Goal: Transaction & Acquisition: Book appointment/travel/reservation

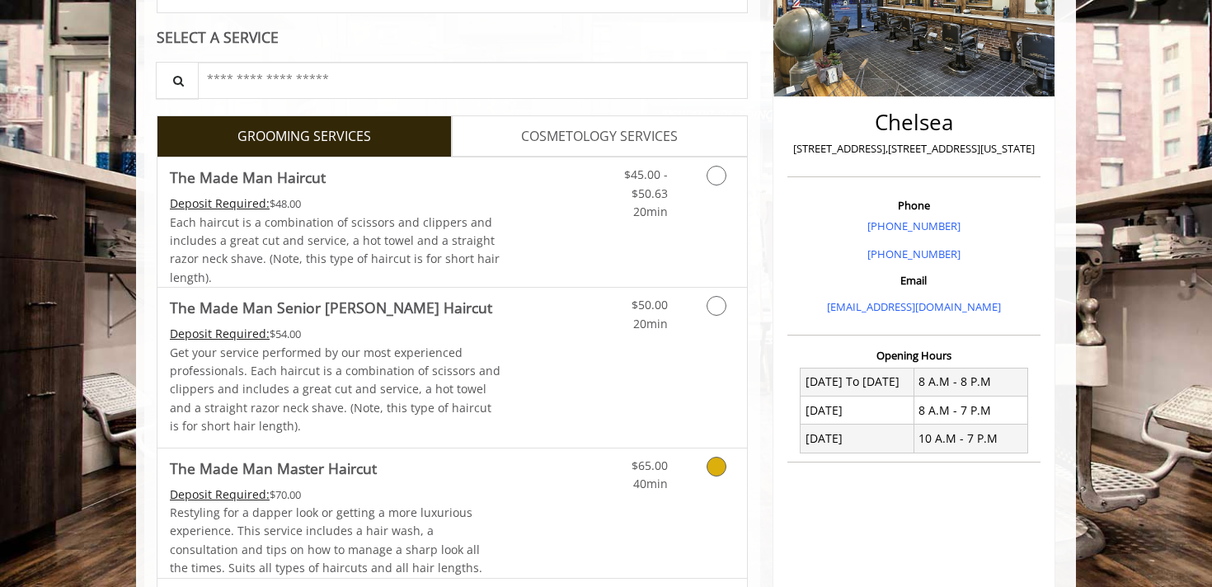
scroll to position [307, 0]
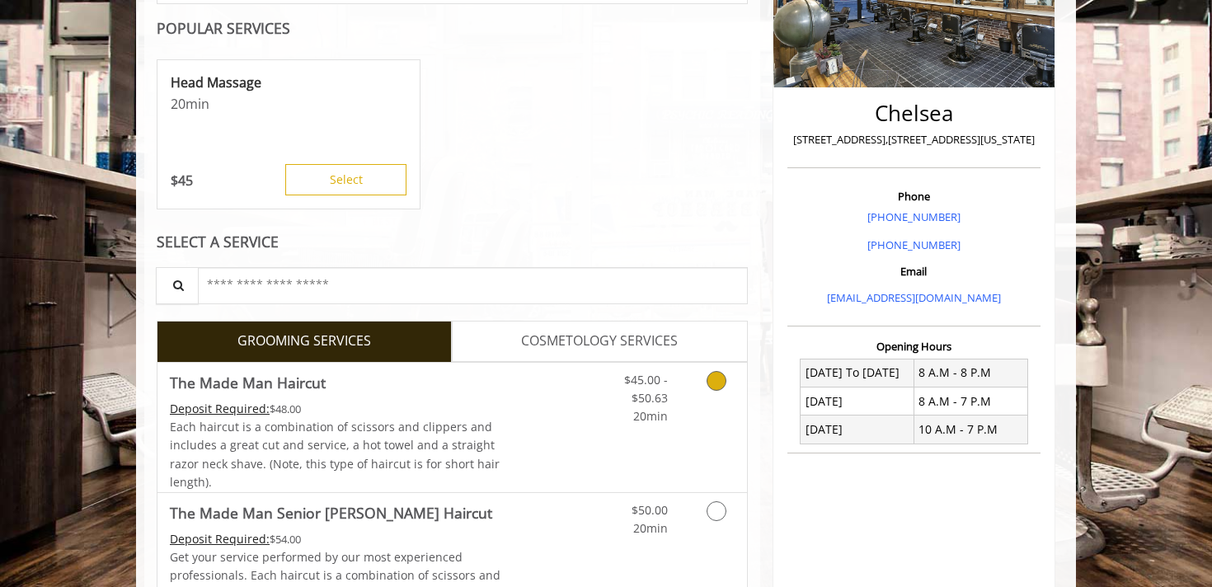
click at [711, 383] on icon "Grooming services" at bounding box center [716, 381] width 20 height 20
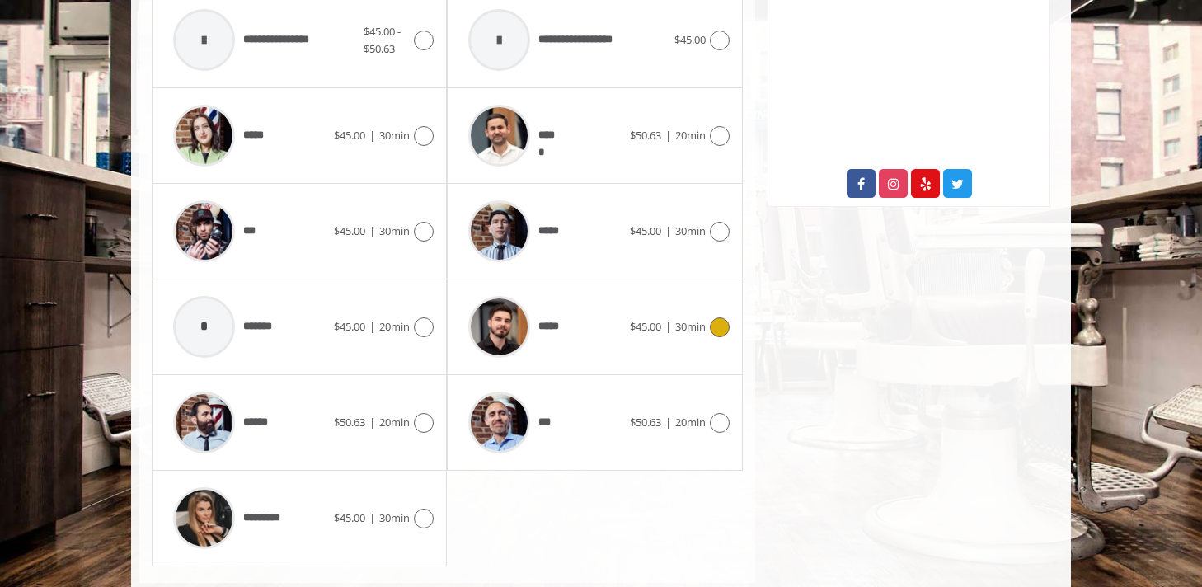
scroll to position [852, 0]
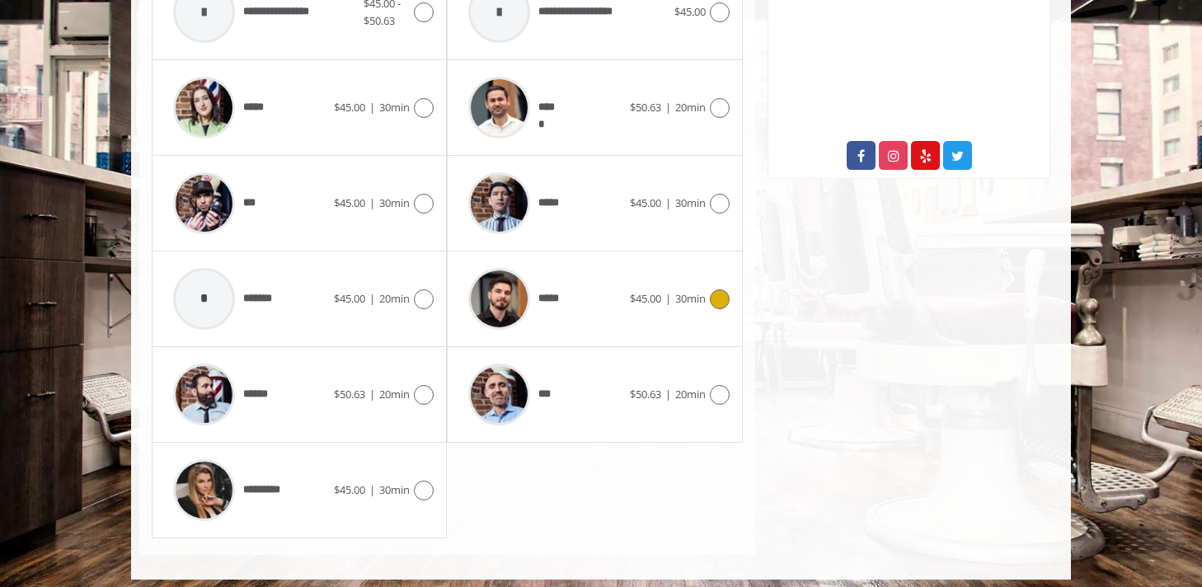
click at [715, 302] on icon at bounding box center [720, 299] width 20 height 20
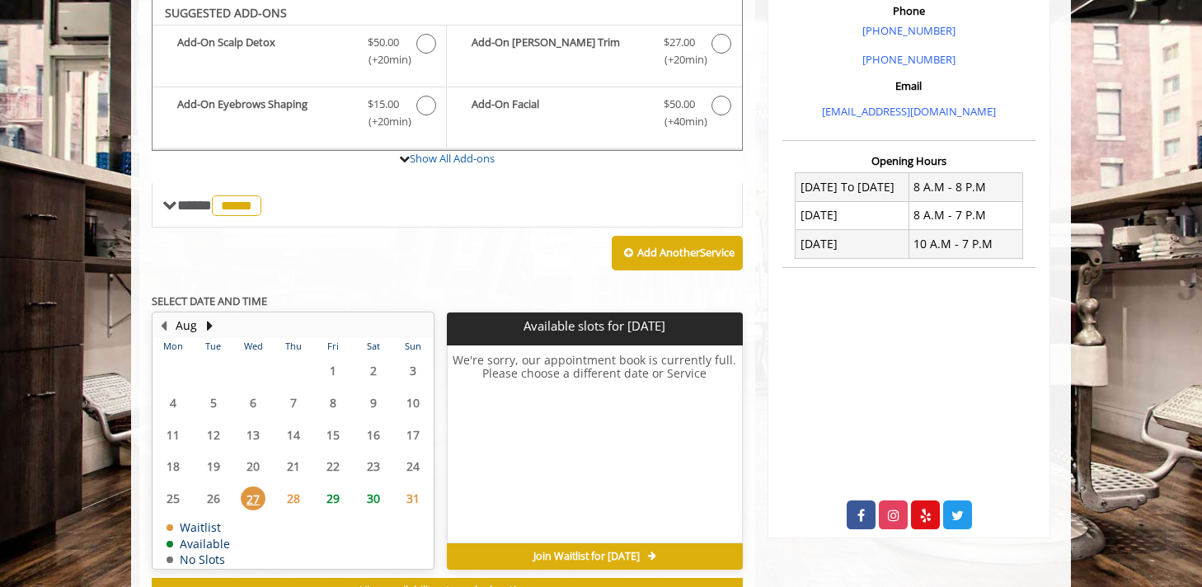
scroll to position [490, 0]
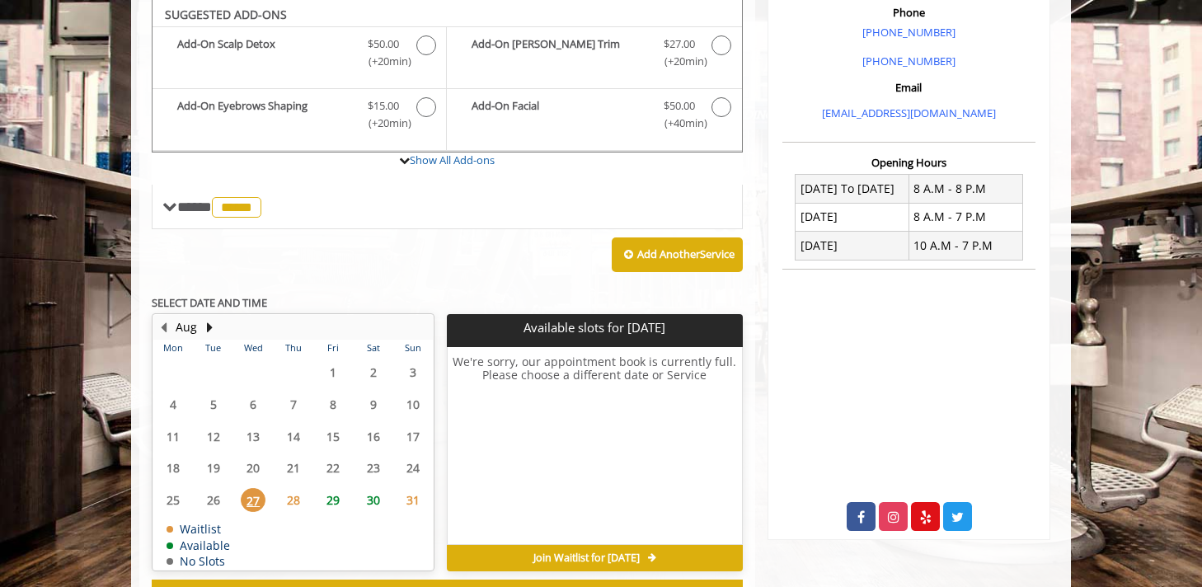
click at [288, 498] on span "28" at bounding box center [293, 500] width 25 height 24
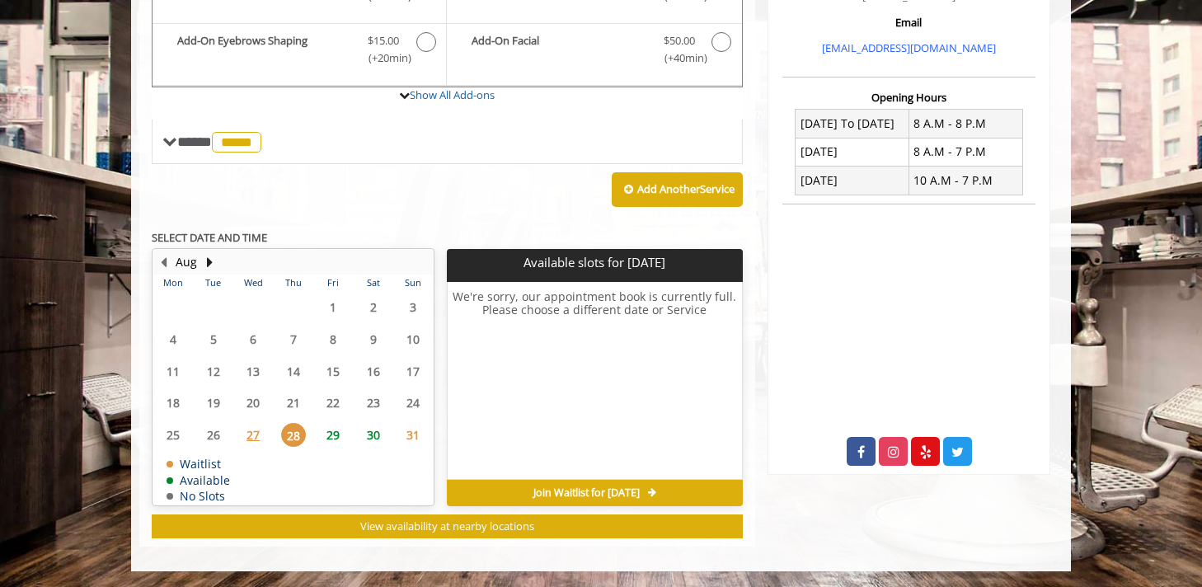
click at [329, 435] on span "29" at bounding box center [333, 435] width 25 height 24
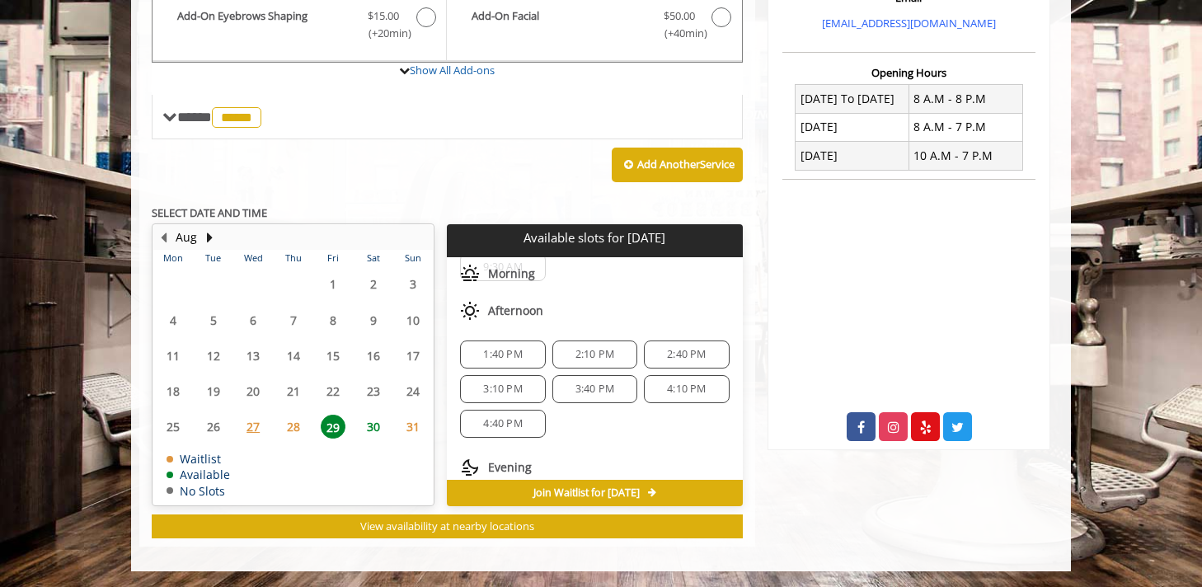
scroll to position [86, 0]
click at [514, 425] on span "4:40 PM" at bounding box center [502, 422] width 39 height 13
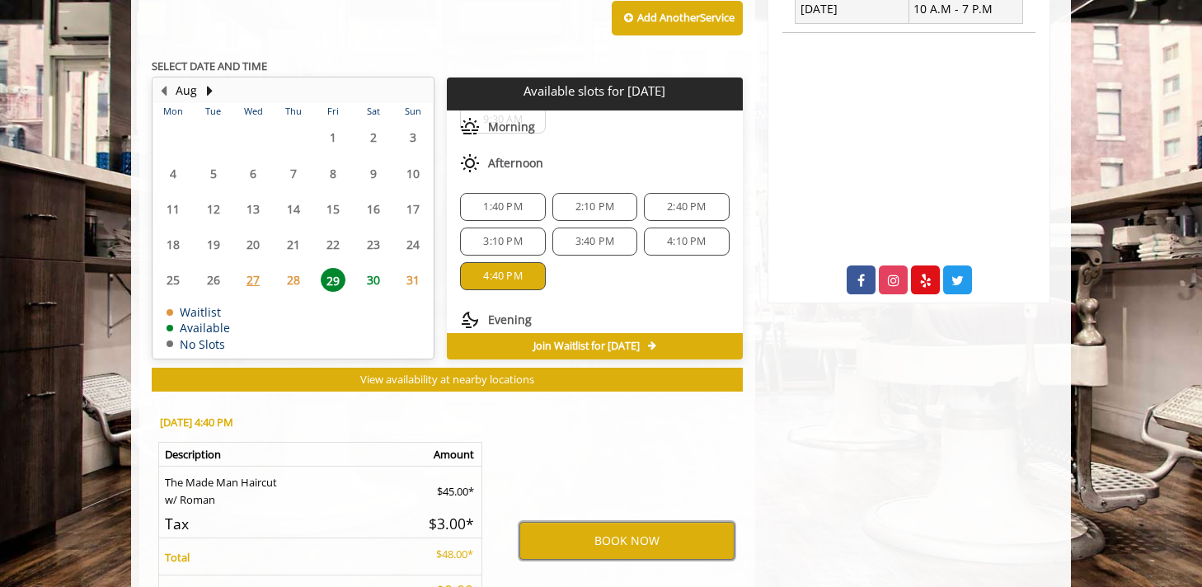
scroll to position [728, 0]
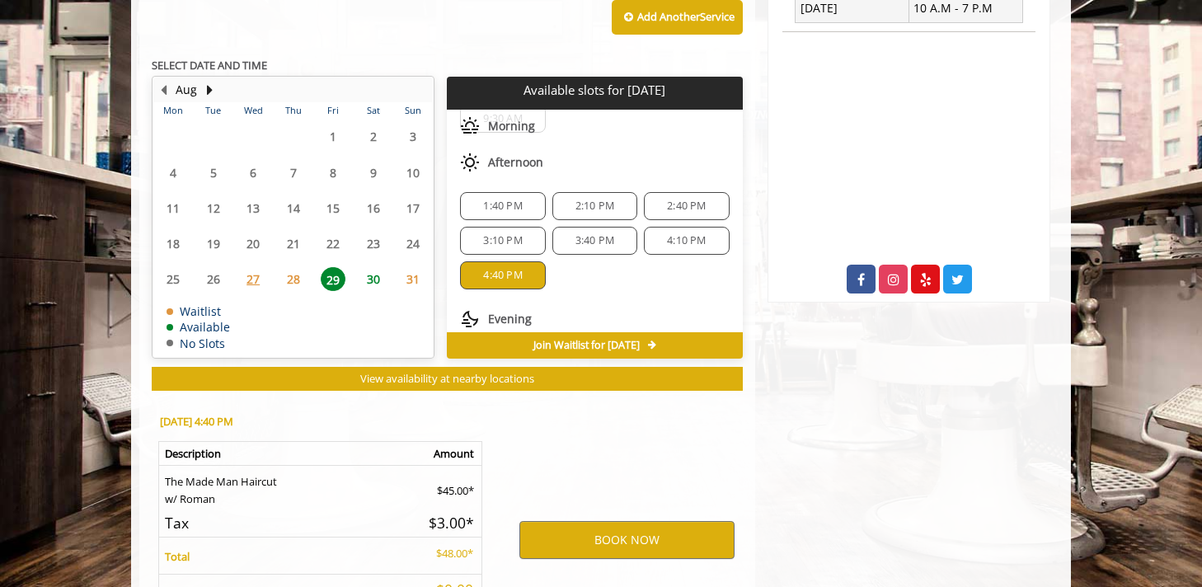
click at [291, 277] on span "28" at bounding box center [293, 279] width 25 height 24
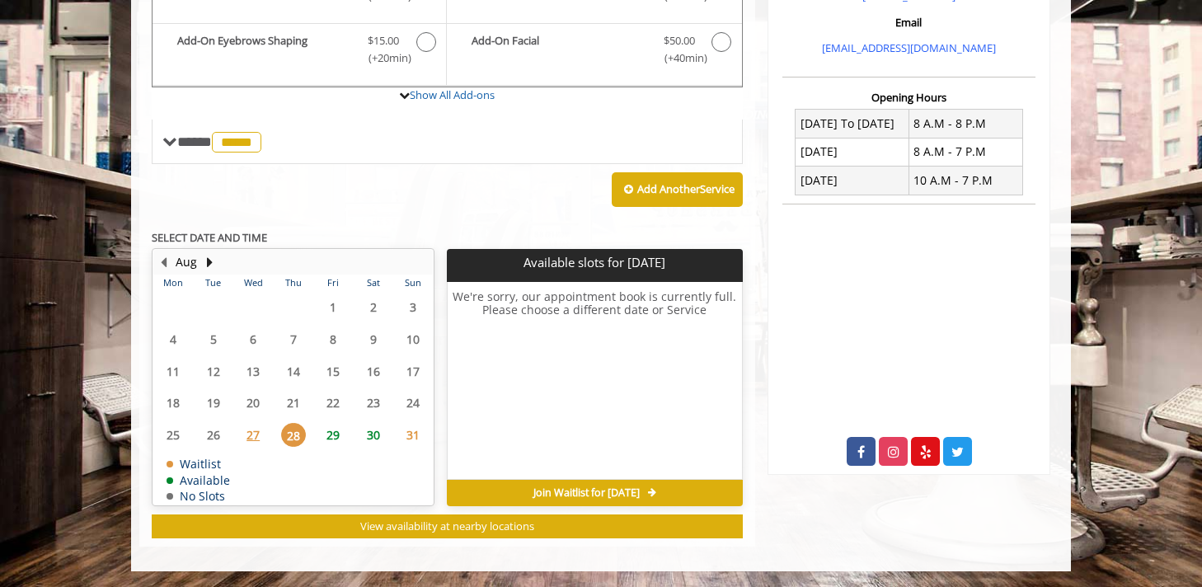
click at [335, 425] on span "29" at bounding box center [333, 435] width 25 height 24
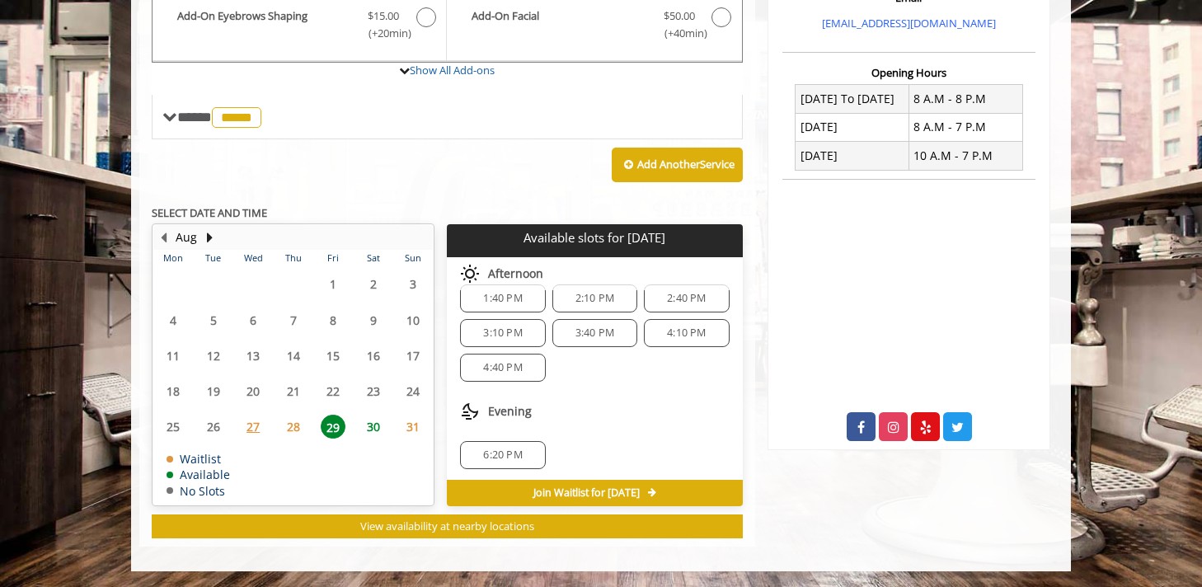
scroll to position [143, 0]
click at [496, 361] on span "4:40 PM" at bounding box center [502, 365] width 39 height 13
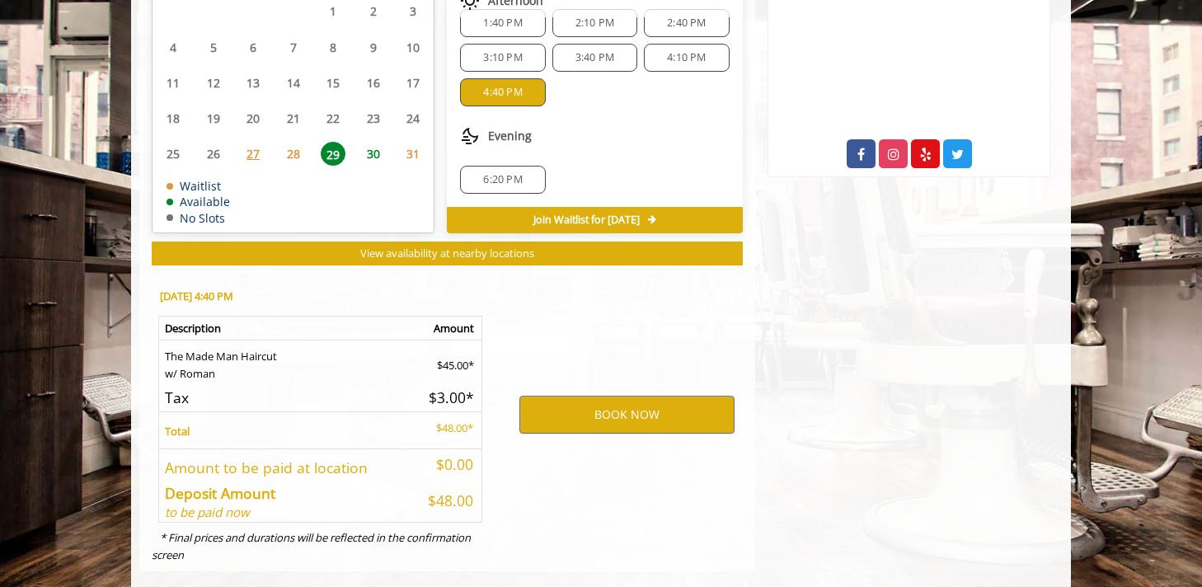
scroll to position [878, 0]
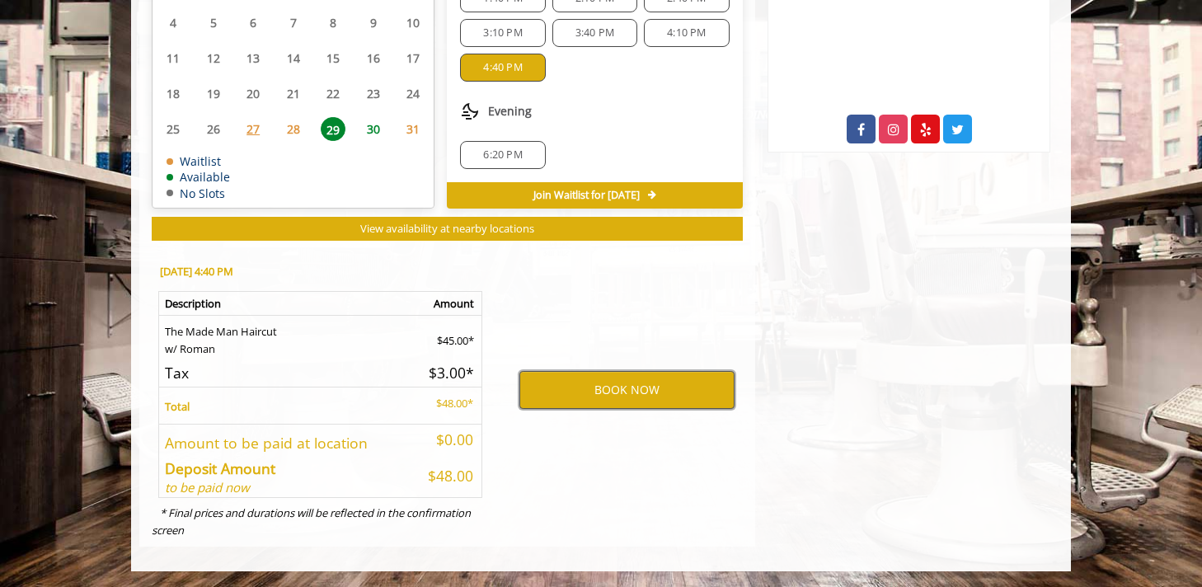
click at [631, 401] on button "BOOK NOW" at bounding box center [626, 390] width 215 height 38
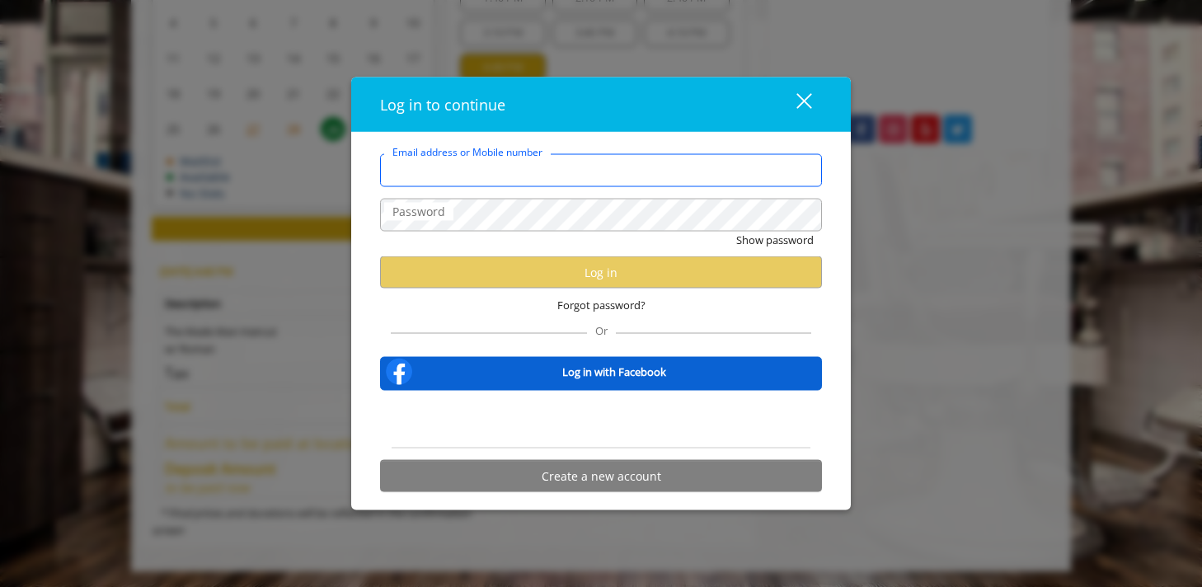
type input "**********"
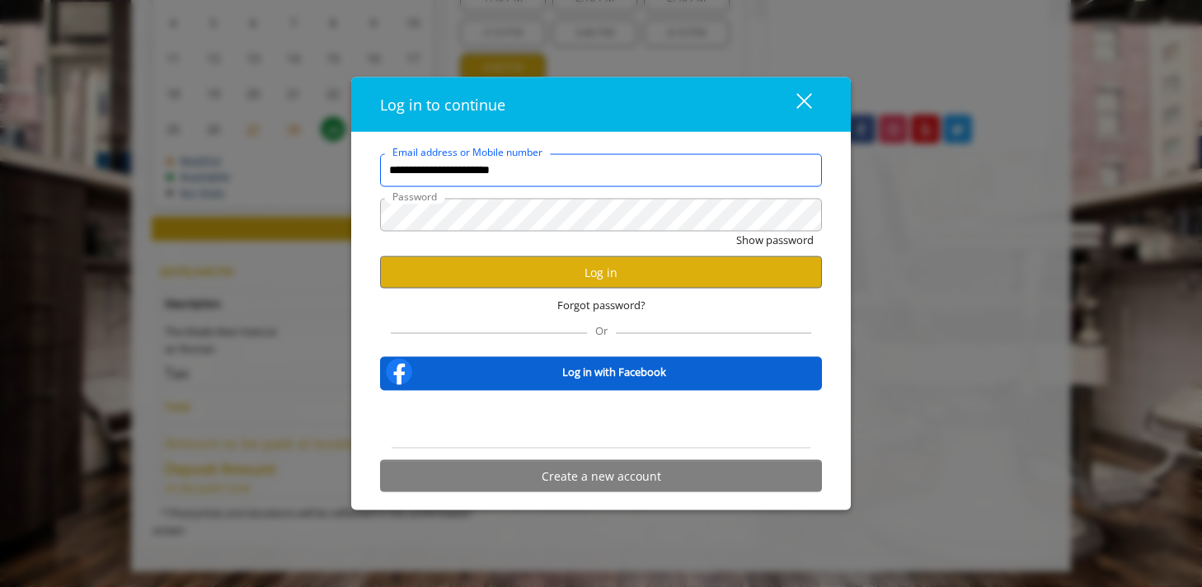
scroll to position [0, 0]
click at [609, 272] on button "Log in" at bounding box center [601, 272] width 442 height 32
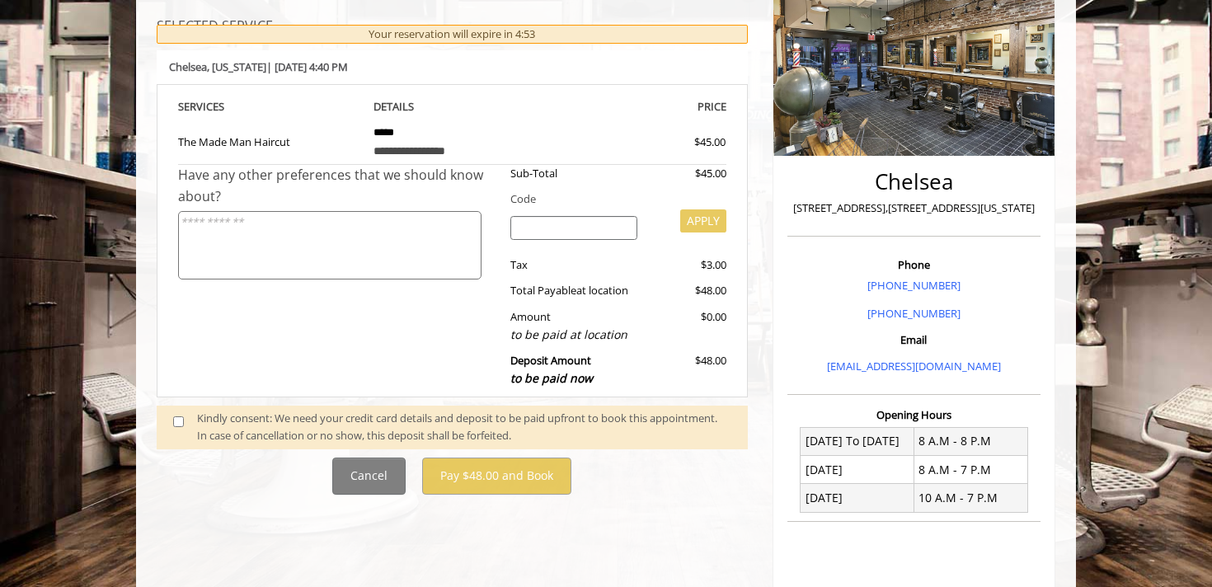
scroll to position [481, 0]
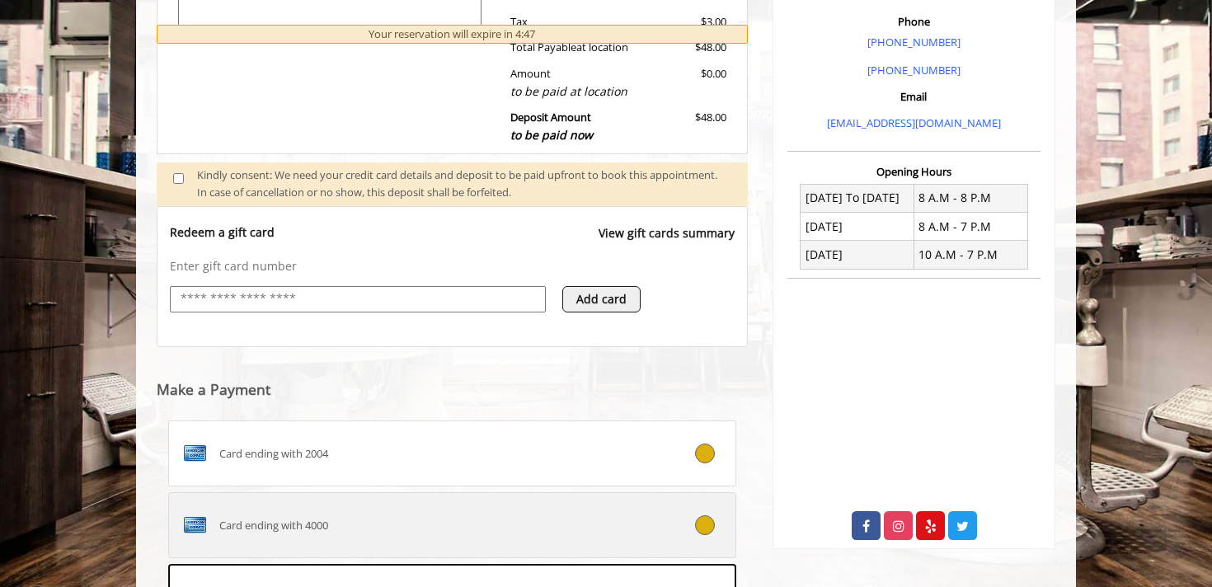
click at [411, 521] on div "Card ending with 4000" at bounding box center [405, 525] width 472 height 26
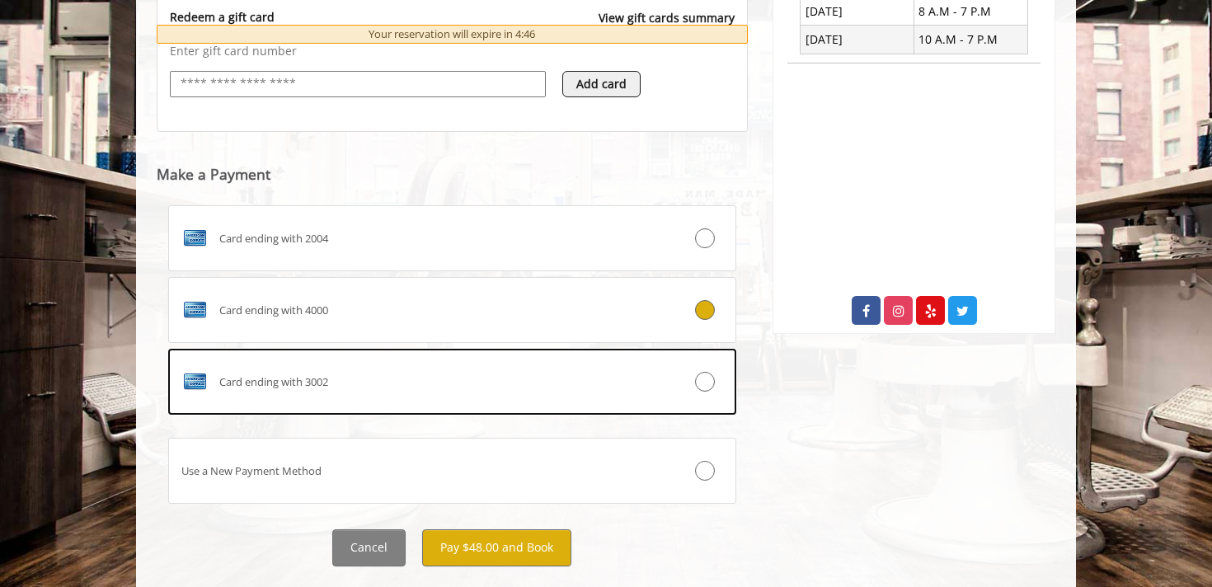
scroll to position [734, 0]
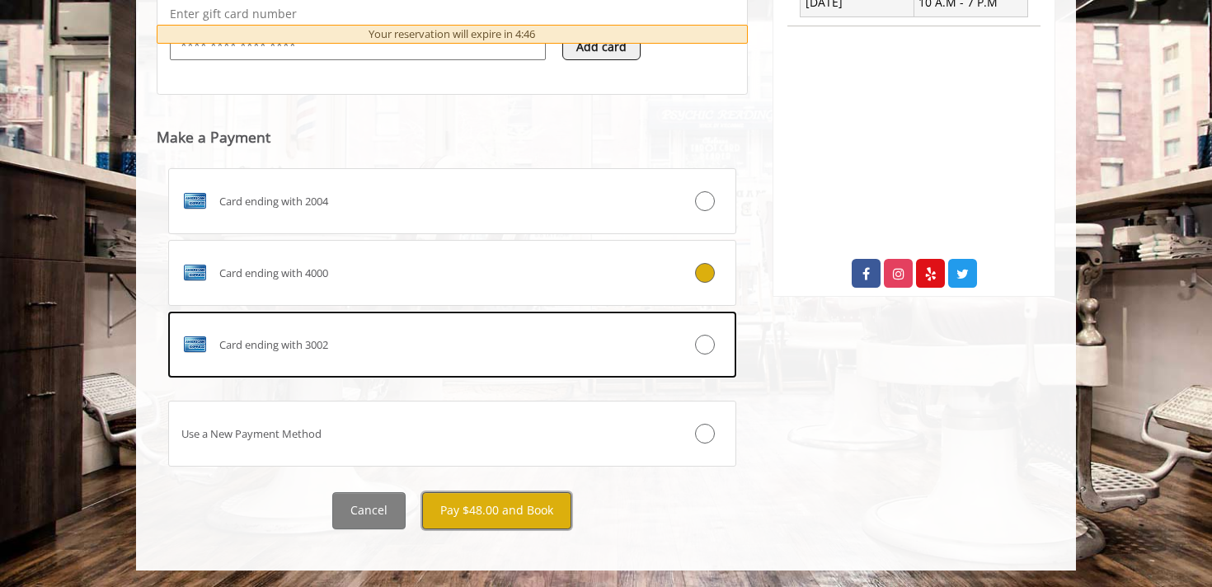
click at [521, 507] on button "Pay $48.00 and Book" at bounding box center [496, 510] width 149 height 37
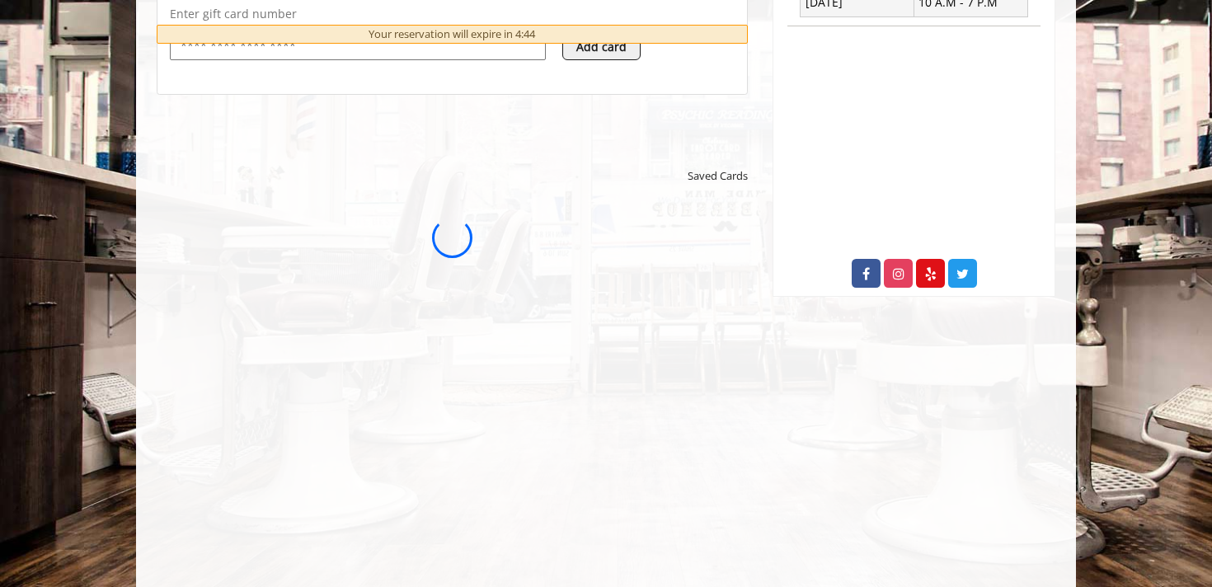
scroll to position [0, 0]
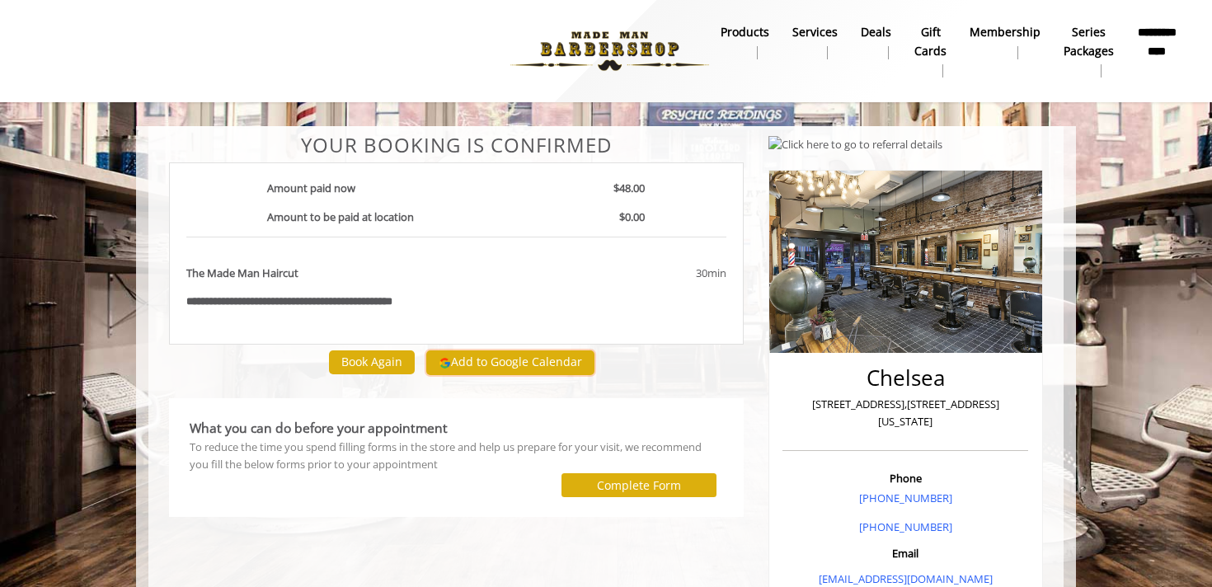
click at [528, 370] on button "Add to Google Calendar" at bounding box center [510, 362] width 168 height 25
